Goal: Transaction & Acquisition: Purchase product/service

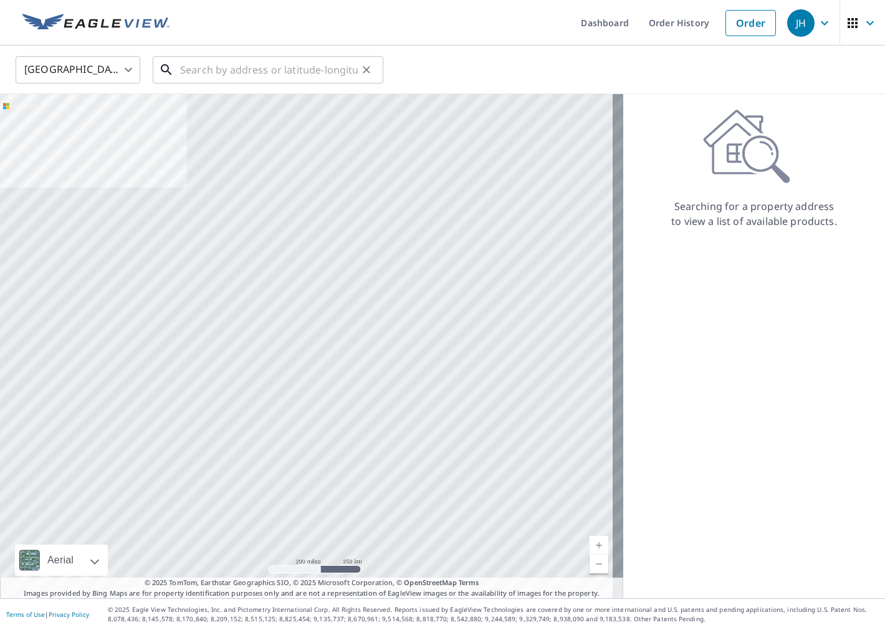
click at [277, 69] on input "text" at bounding box center [269, 69] width 178 height 35
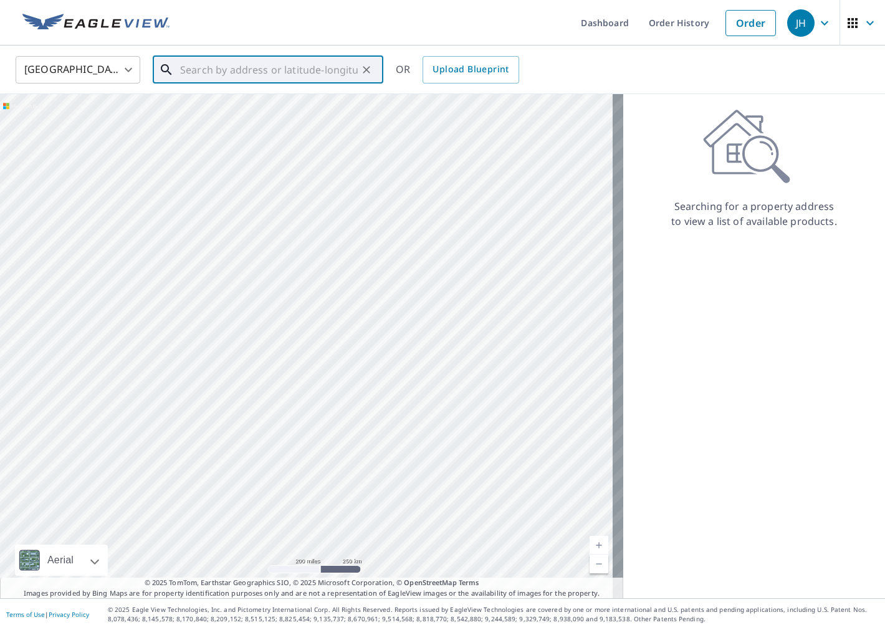
paste input "[STREET_ADDRESS]"
click at [322, 122] on p "[GEOGRAPHIC_DATA]" at bounding box center [276, 119] width 196 height 12
type input "[STREET_ADDRESS]"
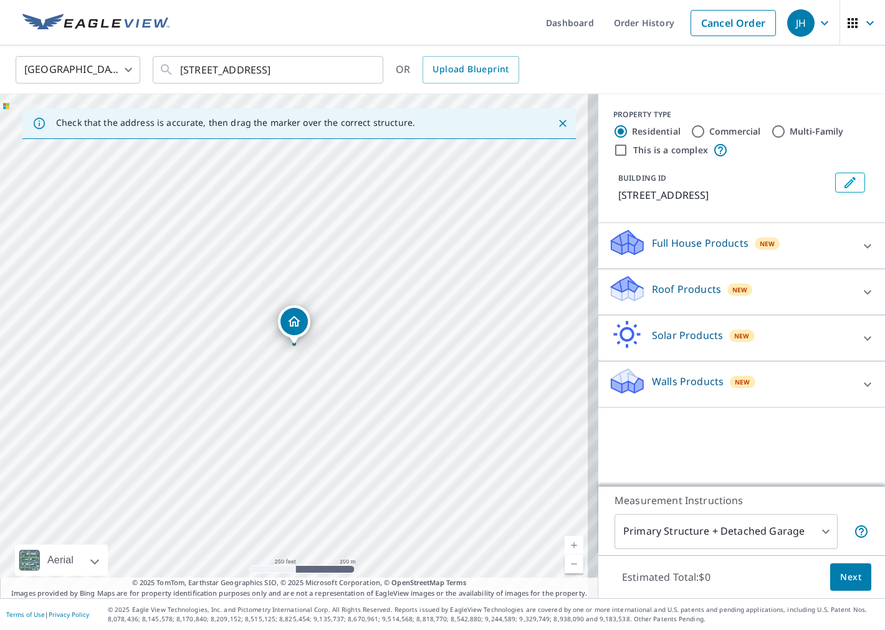
click at [679, 289] on p "Roof Products" at bounding box center [686, 289] width 69 height 15
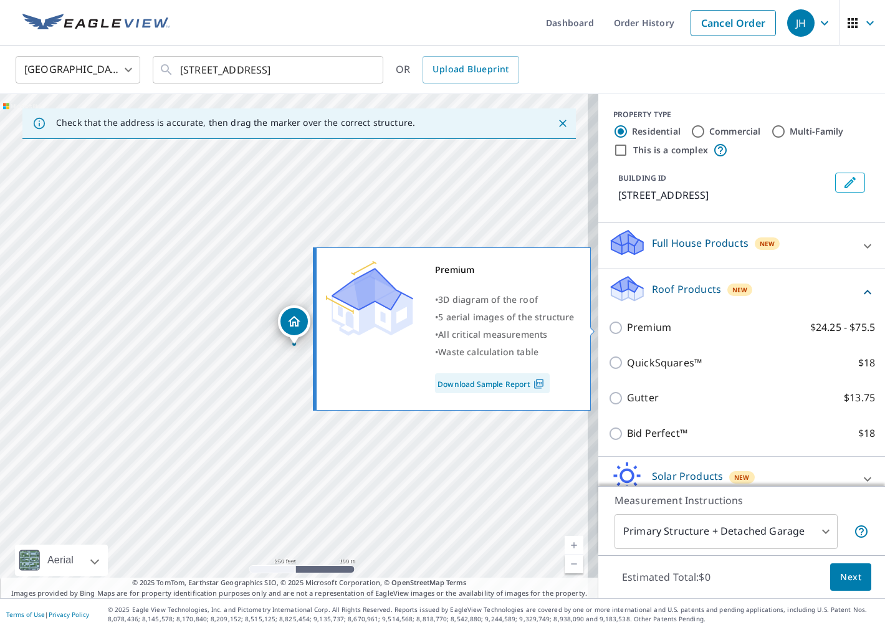
click at [636, 323] on p "Premium" at bounding box center [649, 328] width 44 height 16
click at [627, 323] on input "Premium $24.25 - $75.5" at bounding box center [617, 327] width 19 height 15
checkbox input "true"
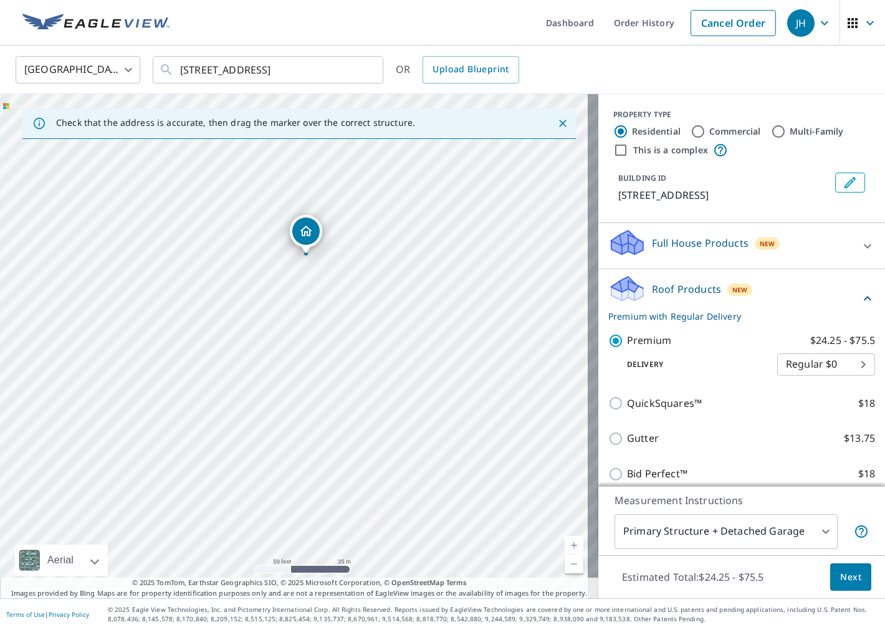
drag, startPoint x: 374, startPoint y: 329, endPoint x: 384, endPoint y: 426, distance: 97.1
click at [384, 426] on div "[STREET_ADDRESS]" at bounding box center [299, 346] width 598 height 504
click at [840, 570] on span "Next" at bounding box center [850, 578] width 21 height 16
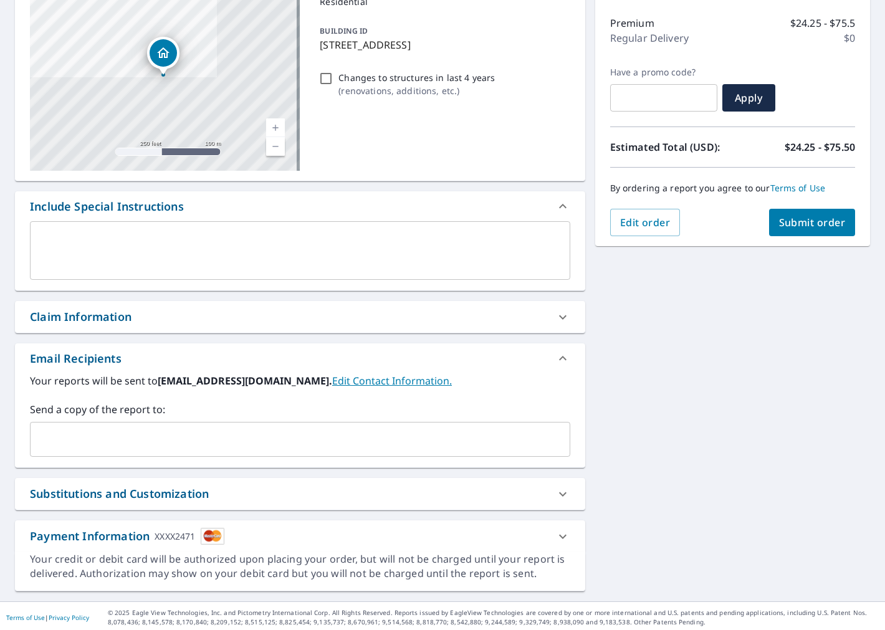
scroll to position [154, 0]
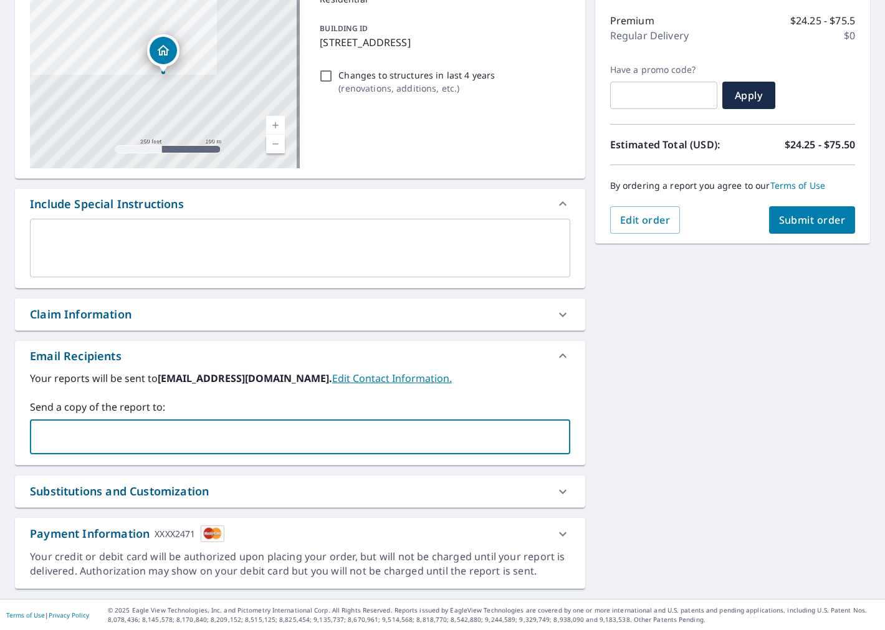
click at [227, 431] on input "text" at bounding box center [291, 437] width 510 height 24
type input "[EMAIL_ADDRESS][DOMAIN_NAME]"
click at [795, 214] on span "Submit order" at bounding box center [812, 220] width 67 height 14
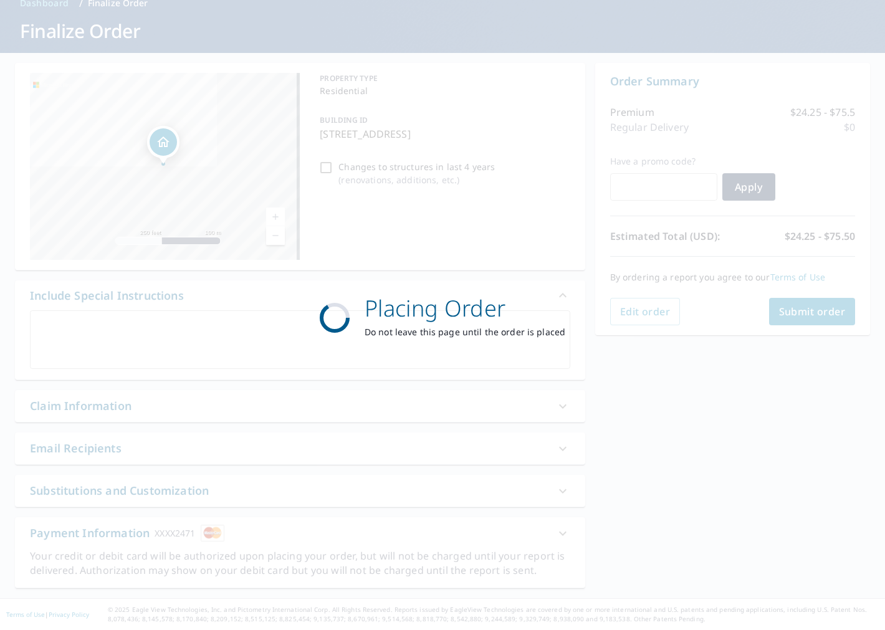
scroll to position [62, 0]
